Goal: Navigation & Orientation: Find specific page/section

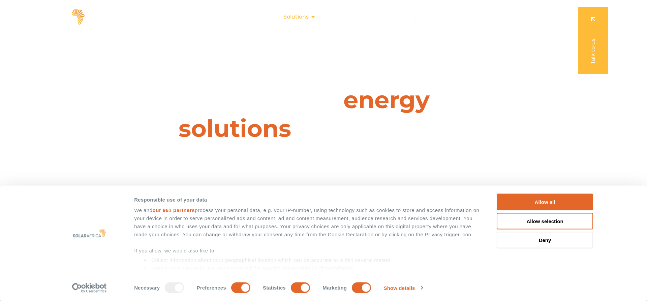
click at [311, 17] on div "Solutions Close Solutions Open Solutions" at bounding box center [299, 16] width 43 height 13
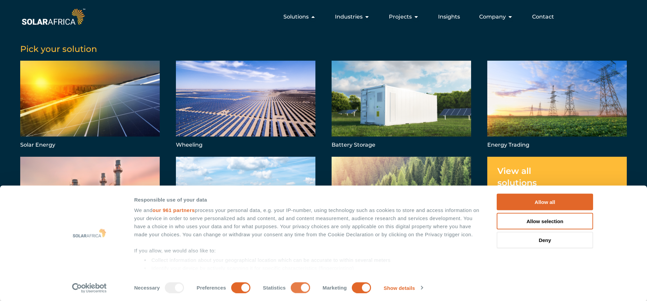
click at [296, 285] on input "Statistics" at bounding box center [300, 287] width 19 height 11
checkbox input "false"
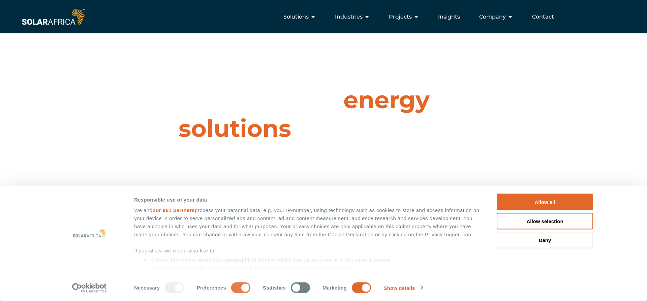
click at [249, 286] on input "Preferences" at bounding box center [240, 287] width 19 height 11
checkbox input "false"
click at [361, 289] on input "Marketing" at bounding box center [361, 287] width 19 height 11
checkbox input "false"
click at [533, 223] on button "Allow selection" at bounding box center [544, 220] width 96 height 17
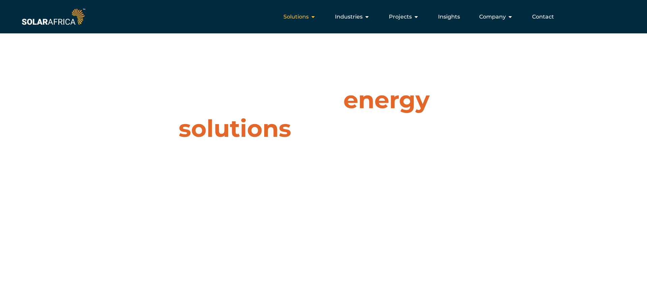
click at [291, 20] on span "Solutions" at bounding box center [295, 17] width 25 height 8
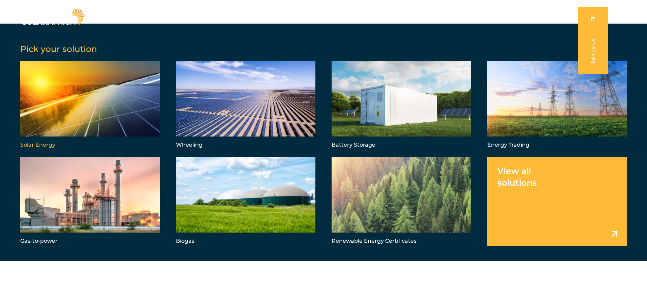
click at [118, 119] on link "Menu" at bounding box center [89, 105] width 139 height 89
